Goal: Task Accomplishment & Management: Manage account settings

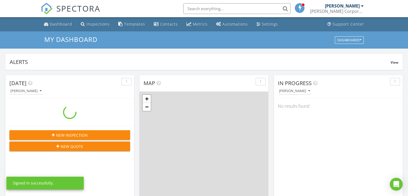
scroll to position [497, 417]
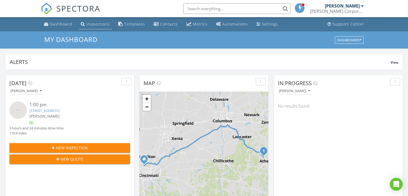
click at [91, 22] on div "Inspections" at bounding box center [97, 23] width 23 height 5
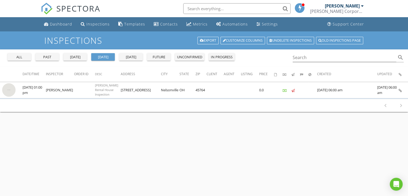
click at [19, 59] on div "all" at bounding box center [19, 56] width 19 height 5
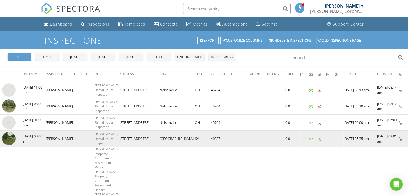
click at [10, 137] on img at bounding box center [8, 138] width 13 height 13
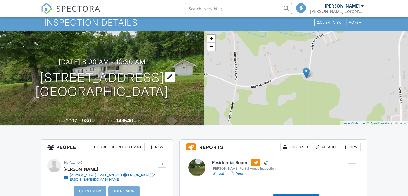
scroll to position [54, 0]
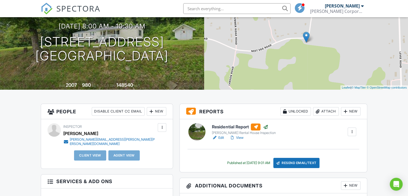
click at [238, 137] on link "View" at bounding box center [236, 137] width 14 height 5
